Goal: Information Seeking & Learning: Learn about a topic

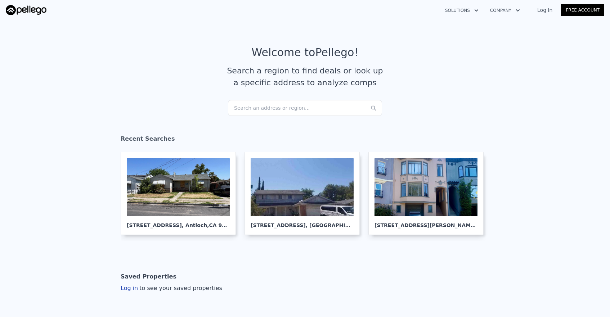
click at [261, 108] on div "Search an address or region..." at bounding box center [305, 108] width 154 height 16
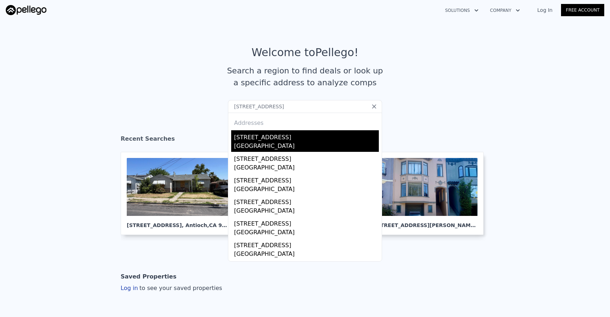
type input "[STREET_ADDRESS]"
click at [261, 137] on div "[STREET_ADDRESS]" at bounding box center [306, 136] width 145 height 12
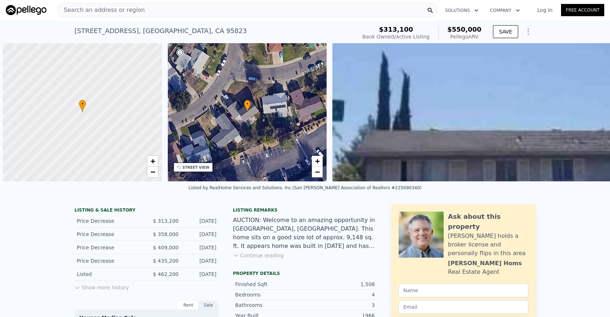
scroll to position [0, 3]
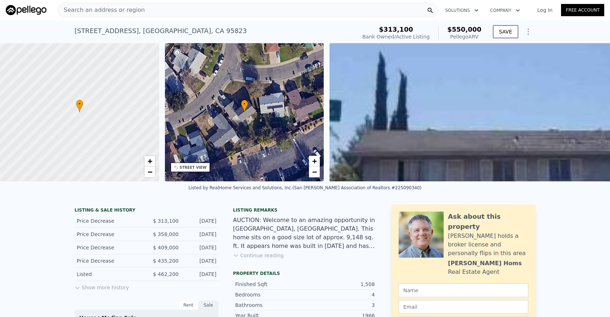
click at [202, 166] on div "STREET VIEW" at bounding box center [193, 167] width 27 height 5
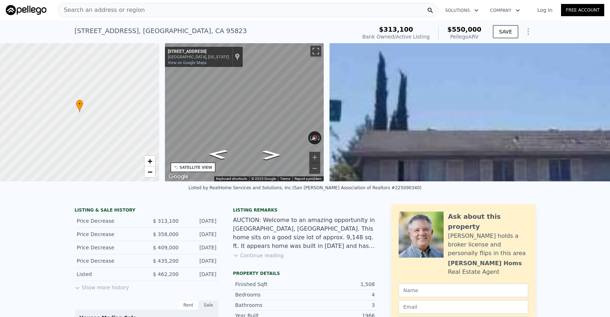
click at [28, 71] on div "• + − • + − STREET VIEW ← Move left → Move right ↑ Move up ↓ Move down + Zoom i…" at bounding box center [305, 112] width 610 height 138
click at [316, 157] on button "Zoom in" at bounding box center [314, 157] width 11 height 11
click at [316, 155] on button "Zoom in" at bounding box center [314, 157] width 11 height 11
click at [314, 166] on button "Zoom out" at bounding box center [314, 168] width 11 height 11
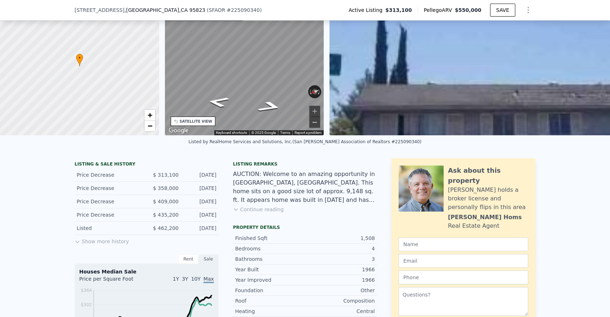
scroll to position [0, 0]
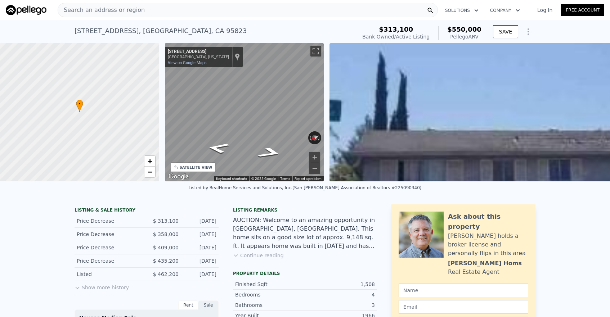
click at [226, 9] on div "Search an address or region" at bounding box center [248, 10] width 380 height 14
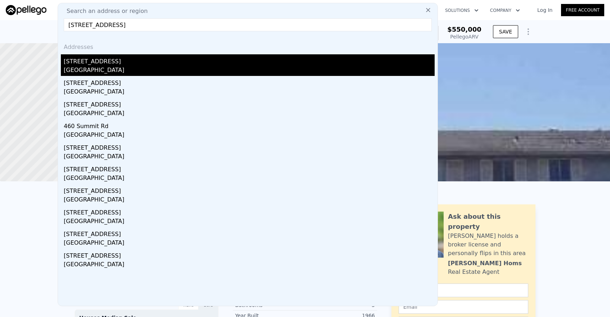
type input "[STREET_ADDRESS]"
click at [161, 68] on div "[GEOGRAPHIC_DATA]" at bounding box center [249, 71] width 371 height 10
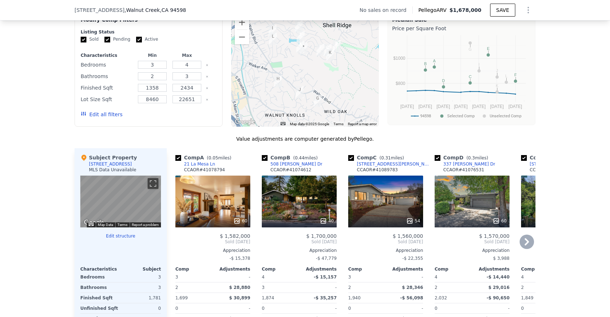
click at [221, 204] on div "60" at bounding box center [212, 202] width 75 height 52
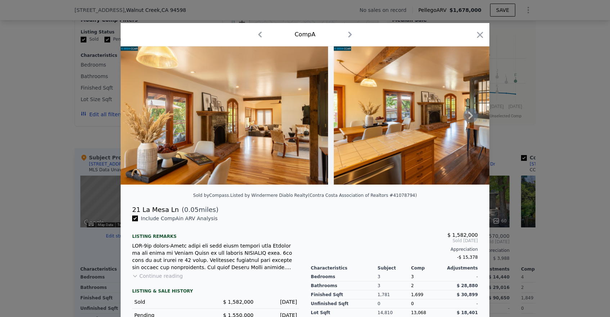
click at [472, 114] on icon at bounding box center [470, 115] width 14 height 14
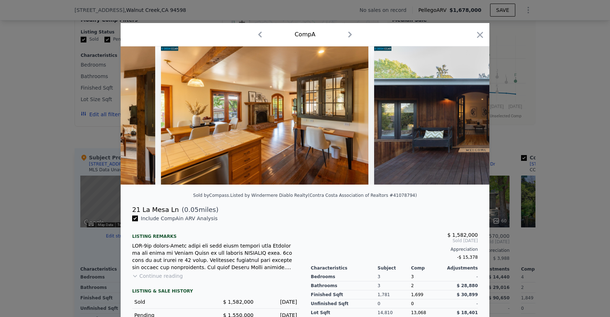
click at [472, 114] on img at bounding box center [477, 115] width 207 height 138
click at [472, 114] on icon at bounding box center [470, 115] width 14 height 14
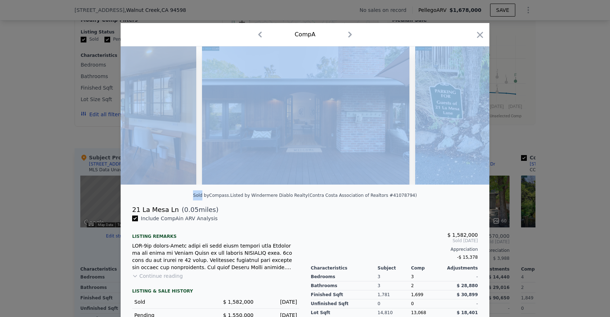
scroll to position [0, 346]
click at [472, 114] on img at bounding box center [494, 115] width 160 height 138
click at [473, 120] on icon at bounding box center [470, 115] width 14 height 14
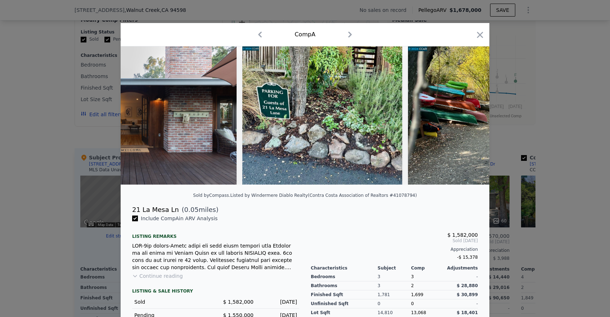
scroll to position [0, 518]
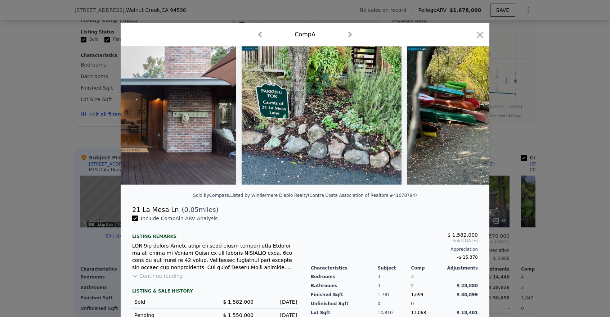
click at [473, 119] on img at bounding box center [499, 115] width 184 height 138
click at [480, 37] on icon "button" at bounding box center [480, 35] width 10 height 10
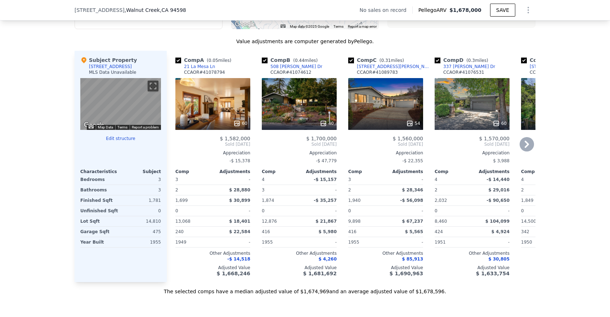
scroll to position [672, 0]
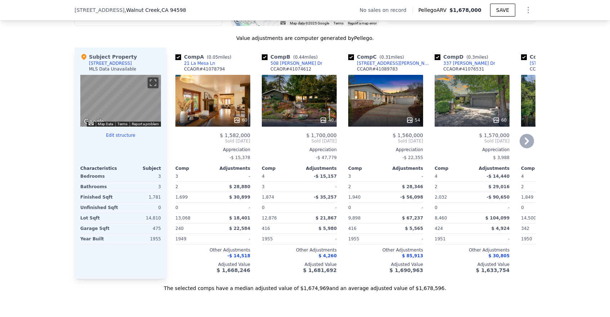
click at [206, 104] on div "60" at bounding box center [212, 101] width 75 height 52
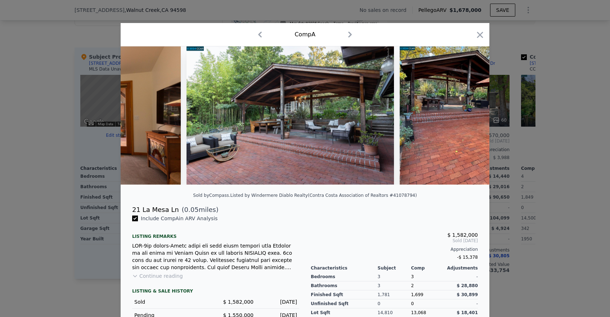
scroll to position [0, 3668]
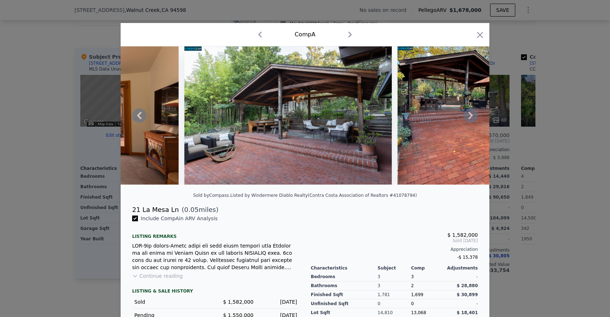
click at [469, 112] on icon at bounding box center [470, 115] width 4 height 7
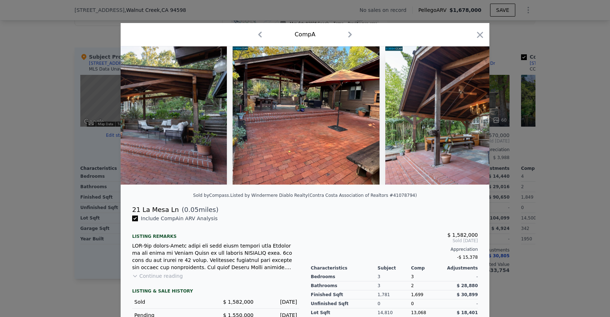
click at [469, 112] on img at bounding box center [488, 115] width 207 height 138
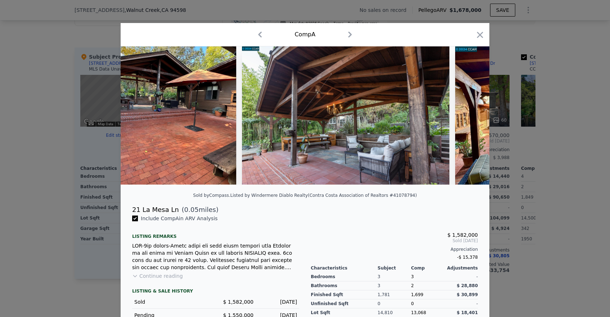
click at [469, 112] on img at bounding box center [559, 115] width 209 height 138
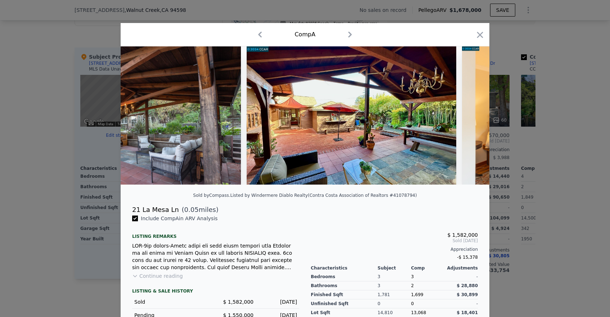
click at [469, 112] on img at bounding box center [565, 115] width 207 height 138
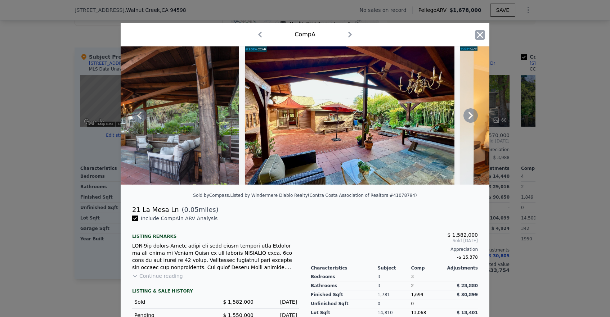
click at [482, 31] on icon "button" at bounding box center [480, 35] width 10 height 10
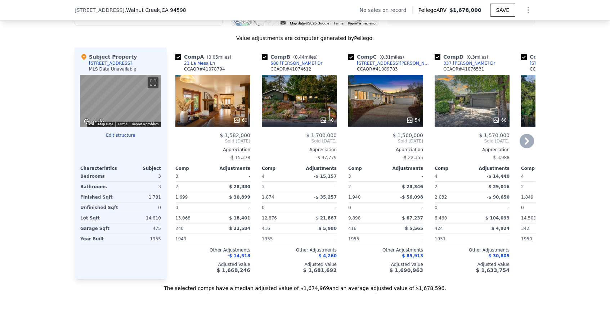
click at [312, 100] on div "40" at bounding box center [299, 101] width 75 height 52
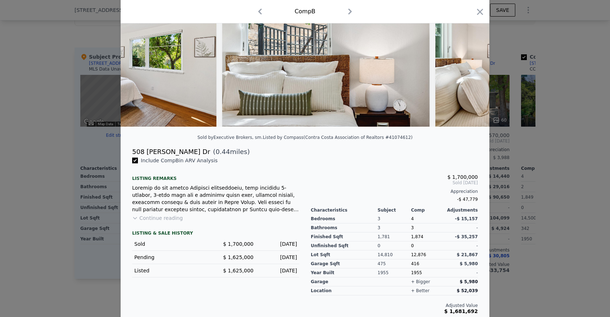
scroll to position [58, 0]
click at [483, 13] on icon "button" at bounding box center [480, 12] width 10 height 10
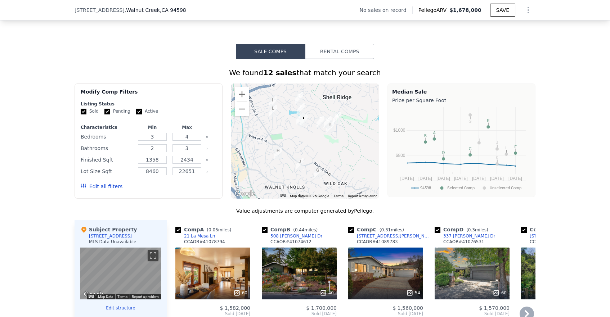
scroll to position [497, 0]
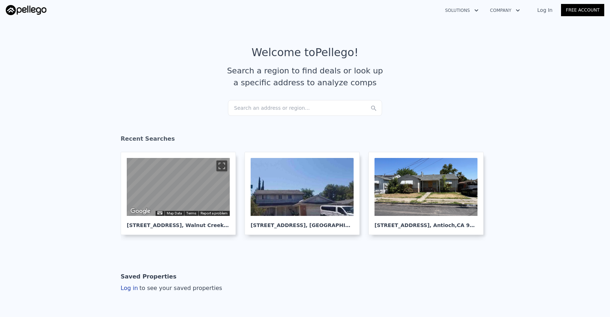
click at [318, 97] on article "Welcome to Pellego ! Search a region to find deals or look up a specific addres…" at bounding box center [304, 73] width 461 height 54
click at [301, 204] on div at bounding box center [301, 187] width 103 height 58
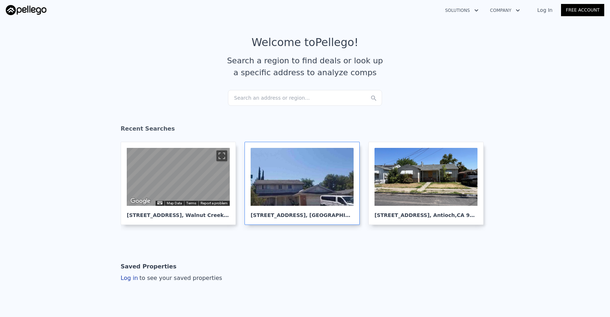
scroll to position [14, 0]
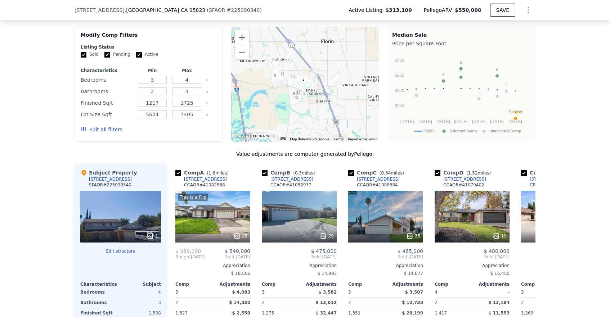
scroll to position [702, 0]
click at [312, 114] on div at bounding box center [305, 84] width 148 height 115
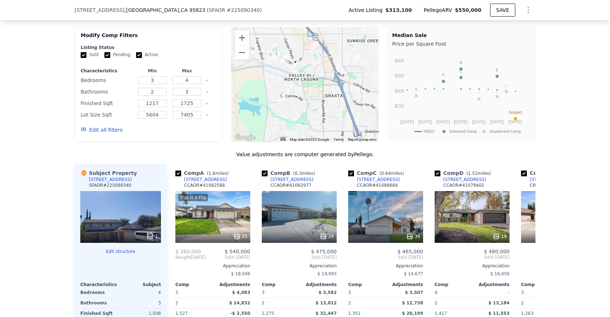
click at [308, 97] on div at bounding box center [305, 84] width 148 height 115
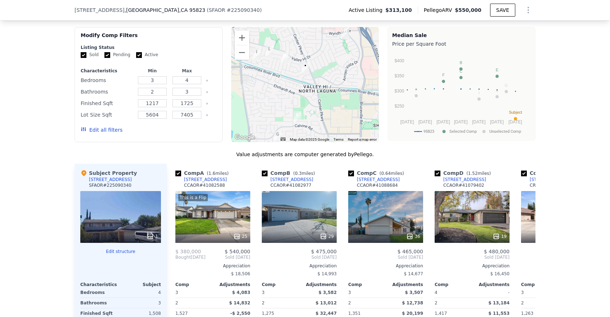
drag, startPoint x: 293, startPoint y: 80, endPoint x: 320, endPoint y: 108, distance: 38.7
click at [320, 108] on div at bounding box center [305, 84] width 148 height 115
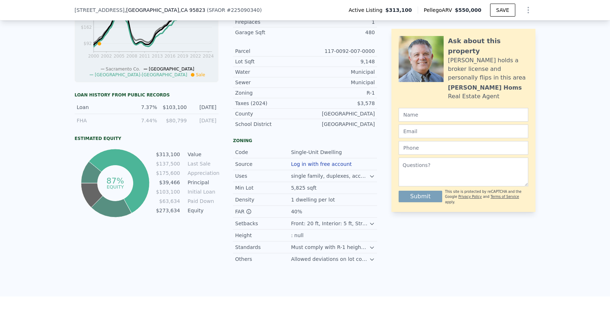
scroll to position [252, 0]
